Goal: Task Accomplishment & Management: Use online tool/utility

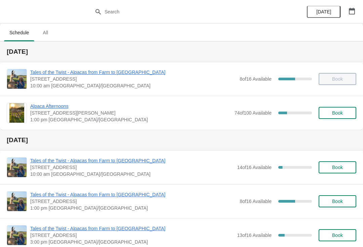
click at [48, 109] on span "Alpaca Afternoons" at bounding box center [130, 106] width 201 height 7
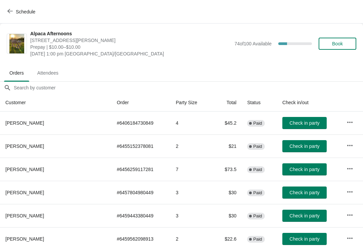
click at [290, 144] on span "Check in party" at bounding box center [305, 146] width 30 height 5
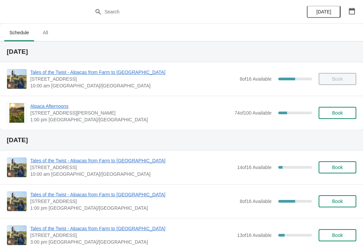
click at [56, 109] on span "Alpaca Afternoons" at bounding box center [130, 106] width 201 height 7
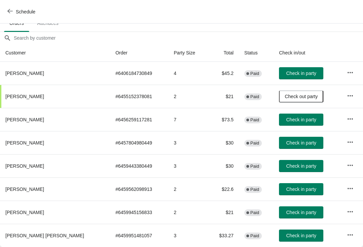
scroll to position [50, 0]
click at [291, 145] on span "Check in party" at bounding box center [301, 142] width 30 height 5
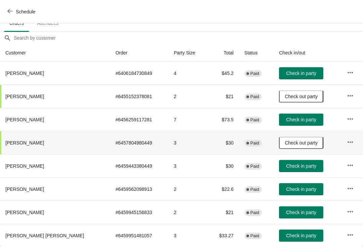
click at [290, 71] on span "Check in party" at bounding box center [301, 73] width 30 height 5
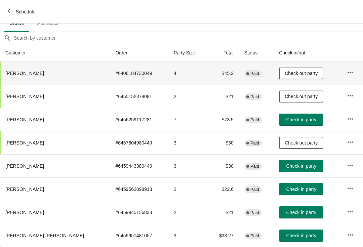
click at [305, 210] on span "Check in party" at bounding box center [301, 212] width 30 height 5
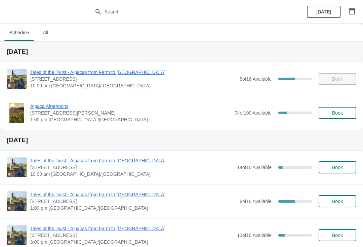
click at [53, 109] on span "Alpaca Afternoons" at bounding box center [130, 106] width 201 height 7
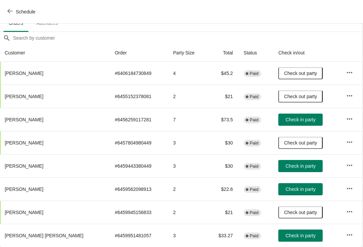
scroll to position [50, 0]
